Goal: Task Accomplishment & Management: Manage account settings

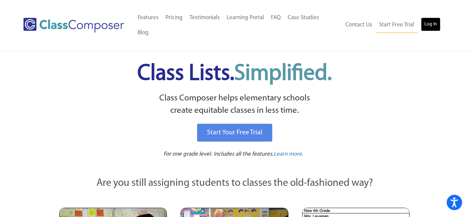
click at [432, 17] on link "Log In" at bounding box center [431, 24] width 20 height 14
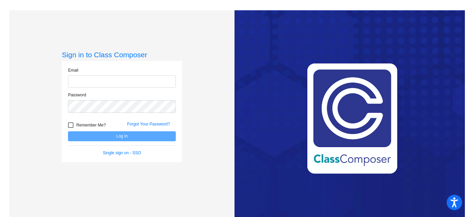
click at [137, 76] on input "email" at bounding box center [122, 81] width 108 height 13
type input "[EMAIL_ADDRESS][PERSON_NAME][DOMAIN_NAME]"
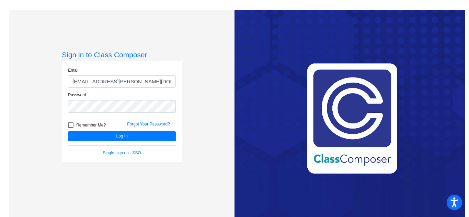
click at [70, 125] on div at bounding box center [70, 124] width 5 height 5
click at [70, 128] on input "Remember Me?" at bounding box center [70, 128] width 0 height 0
checkbox input "true"
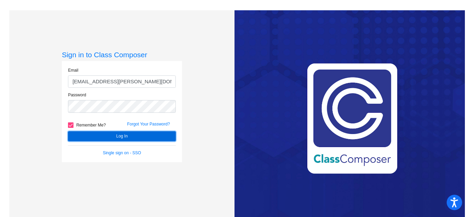
click at [113, 137] on button "Log In" at bounding box center [122, 136] width 108 height 10
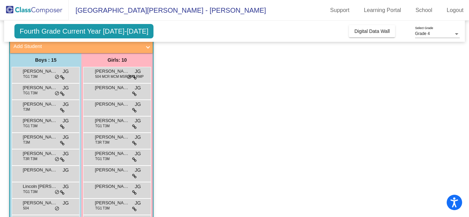
scroll to position [321, 0]
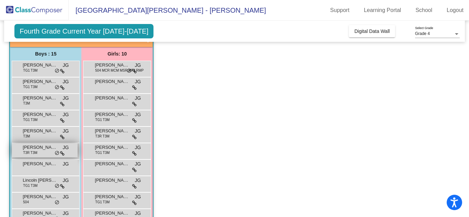
click at [30, 151] on span "T3R T3M" at bounding box center [30, 152] width 14 height 5
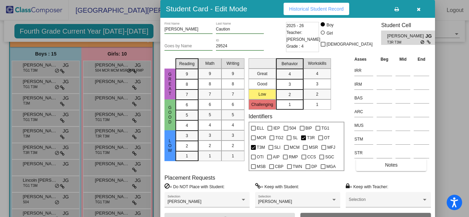
click at [418, 11] on icon "button" at bounding box center [418, 9] width 4 height 5
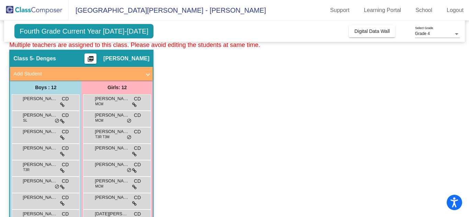
scroll to position [0, 0]
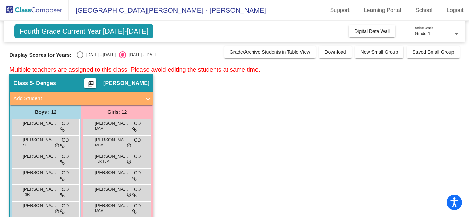
click at [77, 55] on div "Select an option" at bounding box center [80, 54] width 7 height 7
click at [80, 58] on input "[DATE] - [DATE]" at bounding box center [80, 58] width 0 height 0
radio input "true"
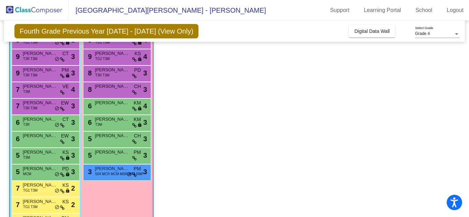
scroll to position [366, 0]
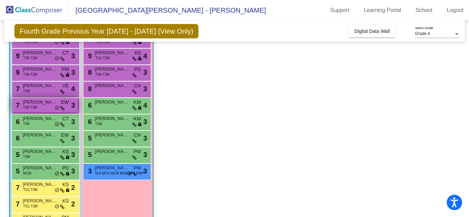
click at [34, 101] on span "[PERSON_NAME]" at bounding box center [40, 102] width 34 height 7
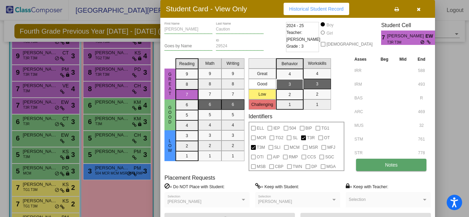
click at [395, 166] on span "Notes" at bounding box center [391, 164] width 13 height 5
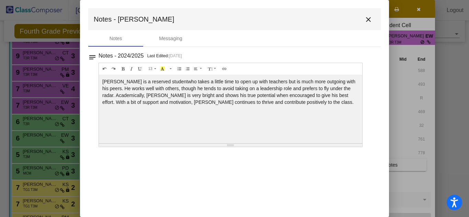
click at [366, 21] on mat-icon "close" at bounding box center [368, 19] width 8 height 8
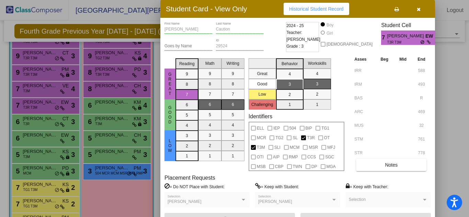
click at [419, 12] on button "button" at bounding box center [418, 9] width 22 height 12
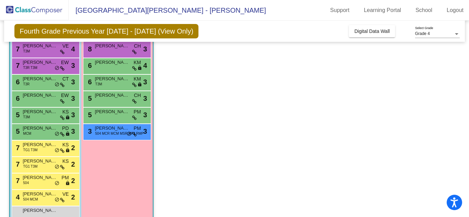
scroll to position [406, 0]
click at [162, 144] on app-classroom "Class 6 - [PERSON_NAME] picture_as_pdf [PERSON_NAME] Add Student First Name Las…" at bounding box center [234, 82] width 450 height 303
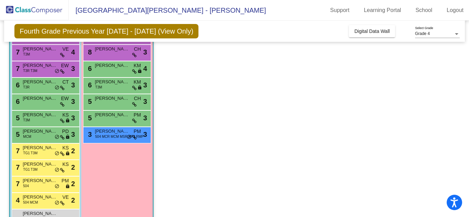
scroll to position [406, 0]
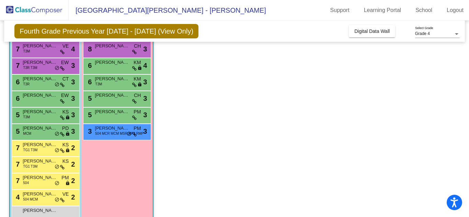
click at [162, 144] on app-classroom "Class 6 - [PERSON_NAME] picture_as_pdf [PERSON_NAME] Add Student First Name Las…" at bounding box center [234, 82] width 450 height 303
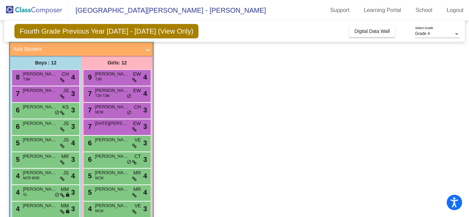
scroll to position [49, 0]
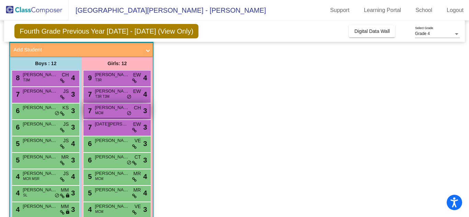
click at [106, 108] on span "[PERSON_NAME]" at bounding box center [112, 107] width 34 height 7
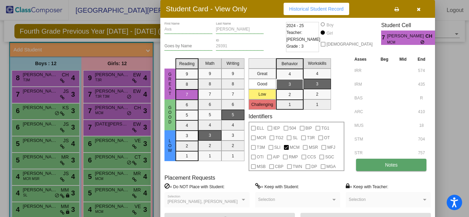
click at [374, 165] on button "Notes" at bounding box center [391, 165] width 70 height 12
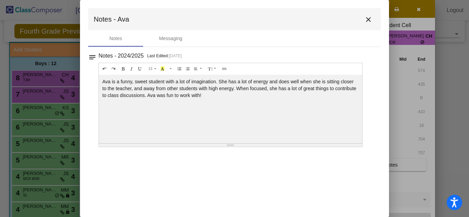
click at [368, 19] on mat-icon "close" at bounding box center [368, 19] width 8 height 8
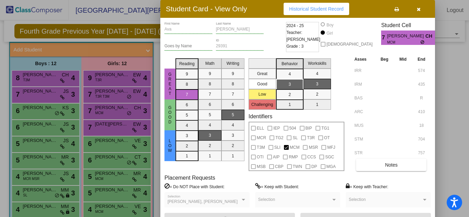
click at [418, 9] on icon "button" at bounding box center [418, 9] width 4 height 5
